Goal: Transaction & Acquisition: Purchase product/service

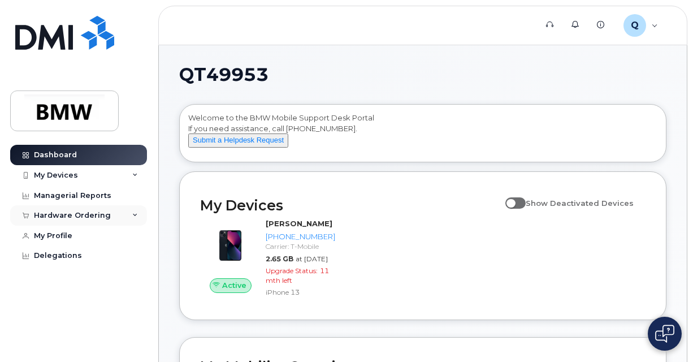
click at [70, 219] on div "Hardware Ordering" at bounding box center [72, 215] width 77 height 9
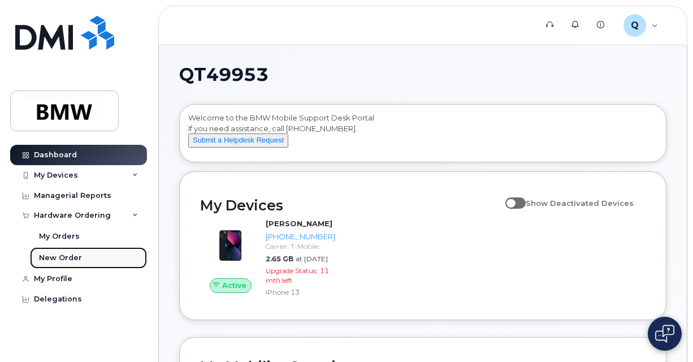
click at [66, 260] on div "New Order" at bounding box center [60, 258] width 43 height 10
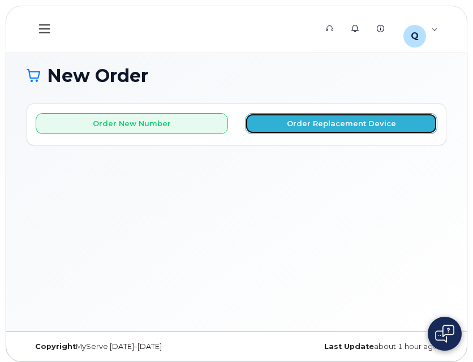
click at [265, 119] on button "Order Replacement Device" at bounding box center [341, 123] width 192 height 21
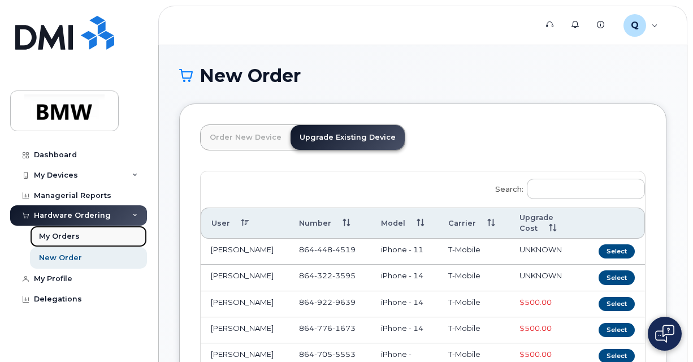
click at [73, 236] on div "My Orders" at bounding box center [59, 236] width 41 height 10
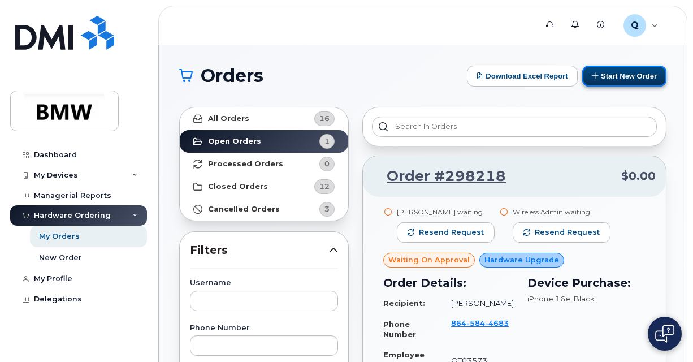
click at [472, 70] on button "Start New Order" at bounding box center [624, 76] width 84 height 21
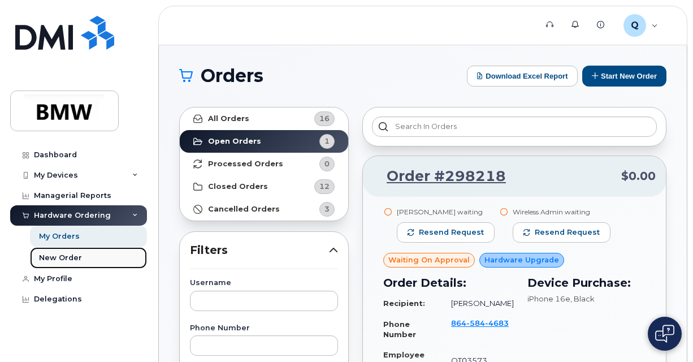
click at [58, 263] on link "New Order" at bounding box center [88, 257] width 117 height 21
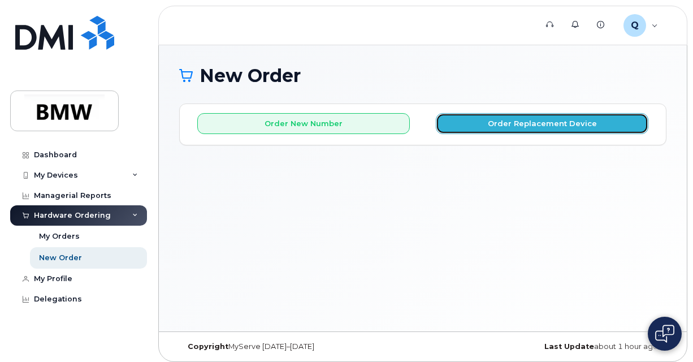
click at [476, 127] on button "Order Replacement Device" at bounding box center [542, 123] width 213 height 21
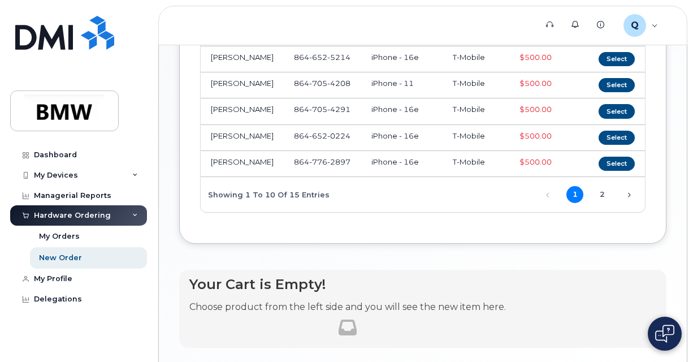
scroll to position [339, 0]
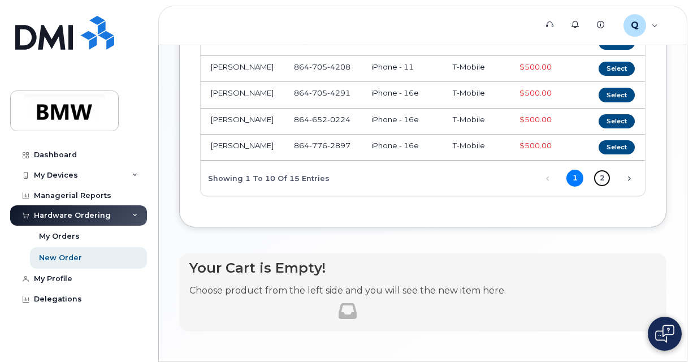
click at [605, 180] on link "2" at bounding box center [602, 178] width 17 height 17
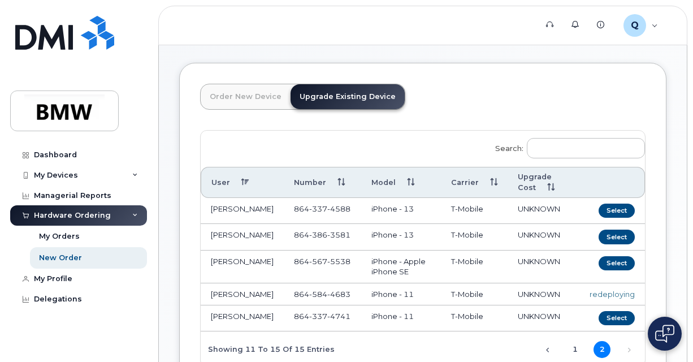
scroll to position [31, 0]
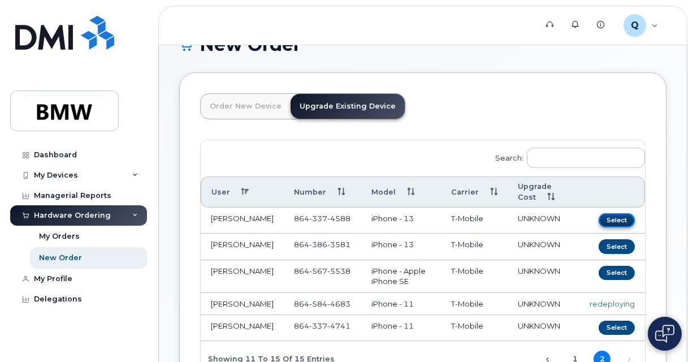
click at [629, 218] on button "Select" at bounding box center [617, 220] width 36 height 14
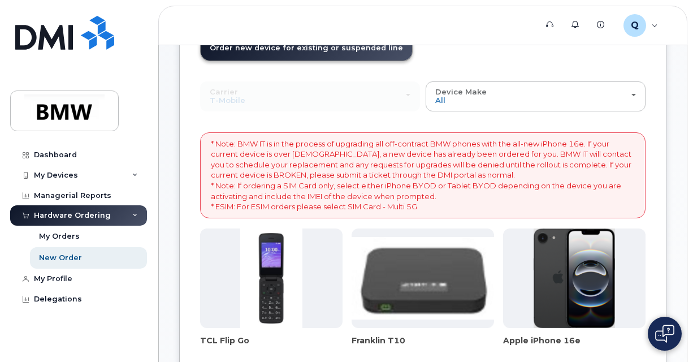
scroll to position [0, 0]
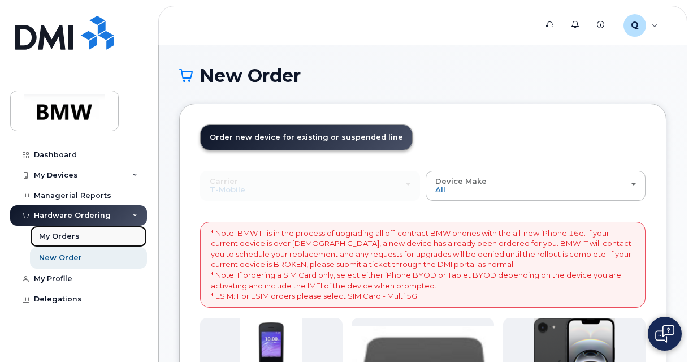
click at [59, 234] on div "My Orders" at bounding box center [59, 236] width 41 height 10
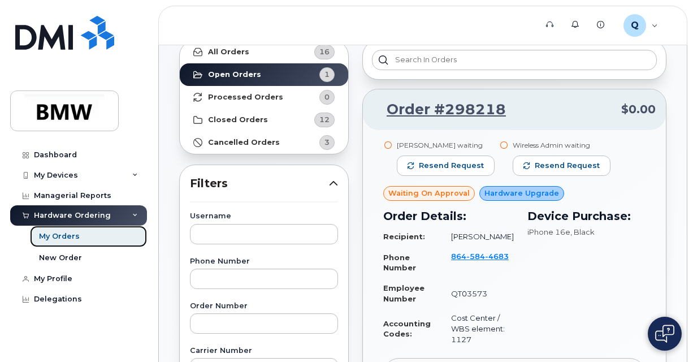
scroll to position [57, 0]
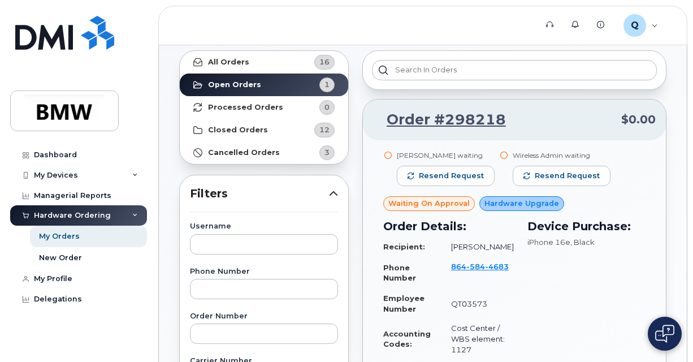
click at [525, 206] on span "Hardware Upgrade" at bounding box center [522, 203] width 75 height 11
click at [577, 270] on div "Device Purchase: iPhone 16e , Black" at bounding box center [587, 288] width 132 height 155
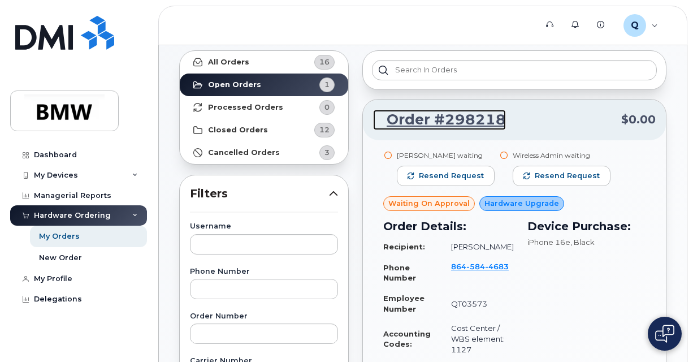
click at [450, 125] on link "Order #298218" at bounding box center [439, 120] width 133 height 20
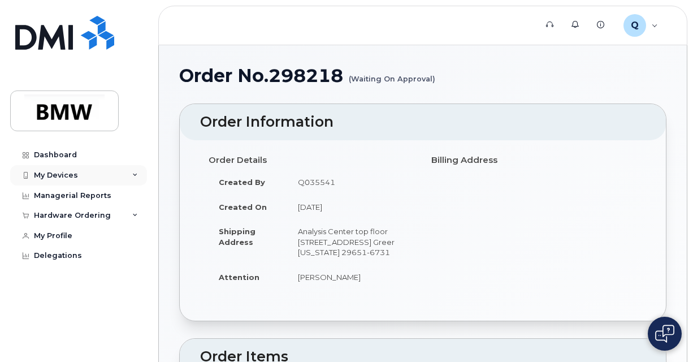
click at [129, 180] on div "My Devices" at bounding box center [78, 175] width 137 height 20
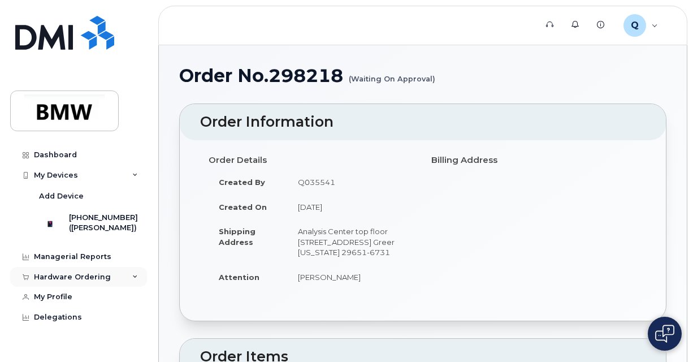
click at [131, 287] on div "Hardware Ordering" at bounding box center [78, 277] width 137 height 20
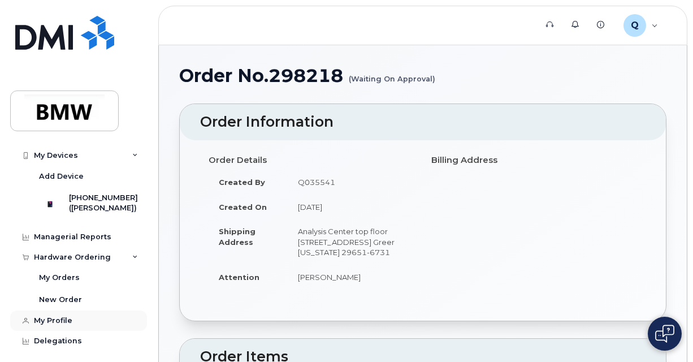
scroll to position [31, 0]
